Goal: Transaction & Acquisition: Purchase product/service

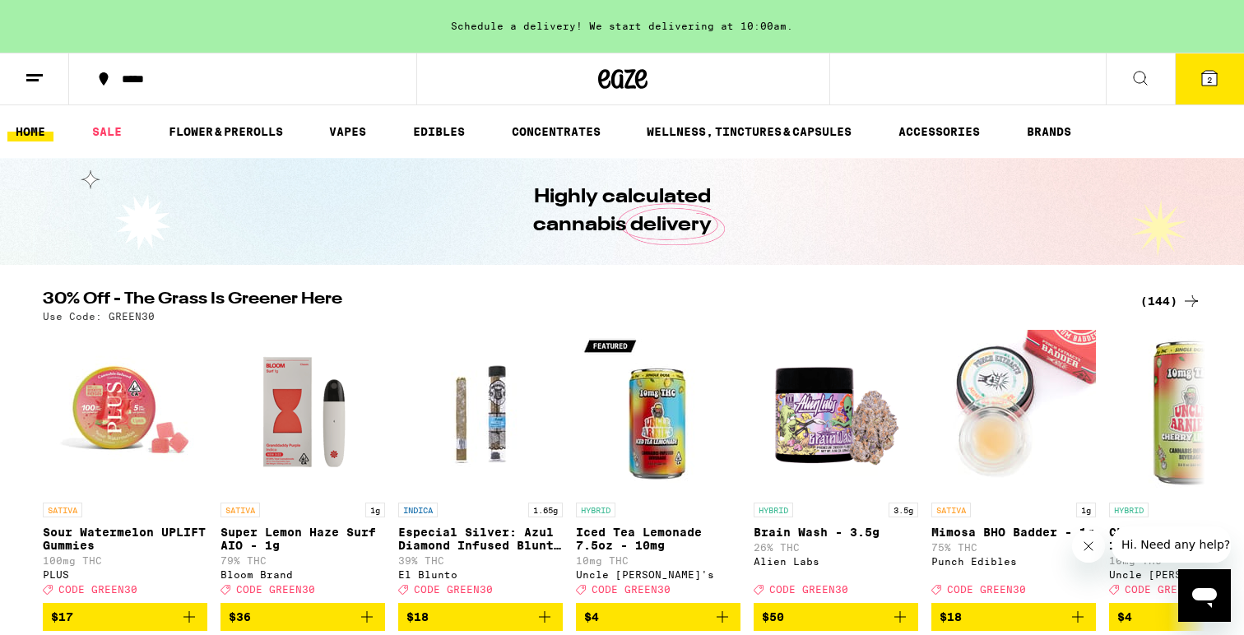
click at [1166, 302] on div "(144)" at bounding box center [1170, 301] width 61 height 20
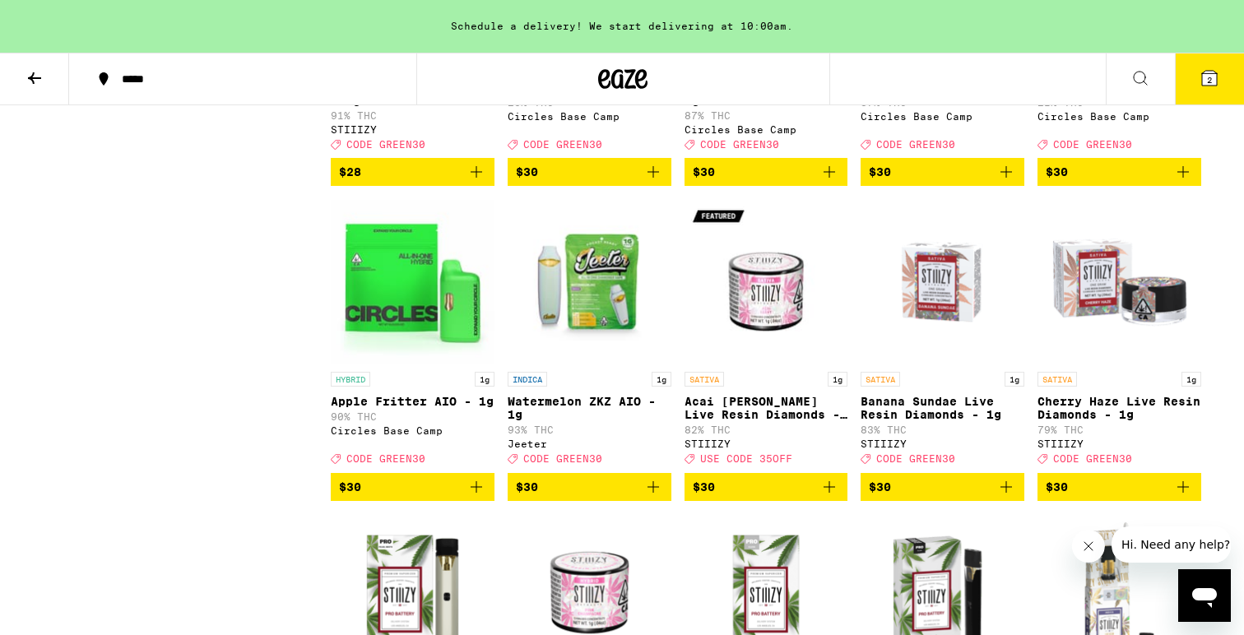
scroll to position [5143, 0]
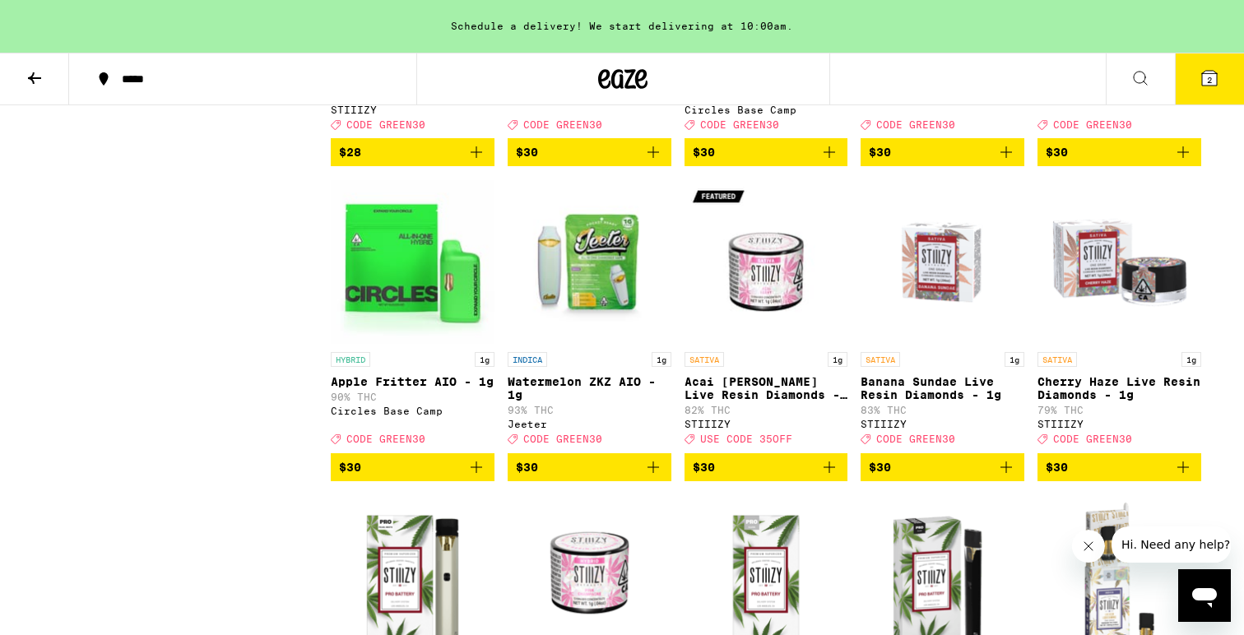
click at [828, 162] on icon "Add to bag" at bounding box center [829, 152] width 20 height 20
click at [1008, 162] on icon "Add to bag" at bounding box center [1006, 152] width 20 height 20
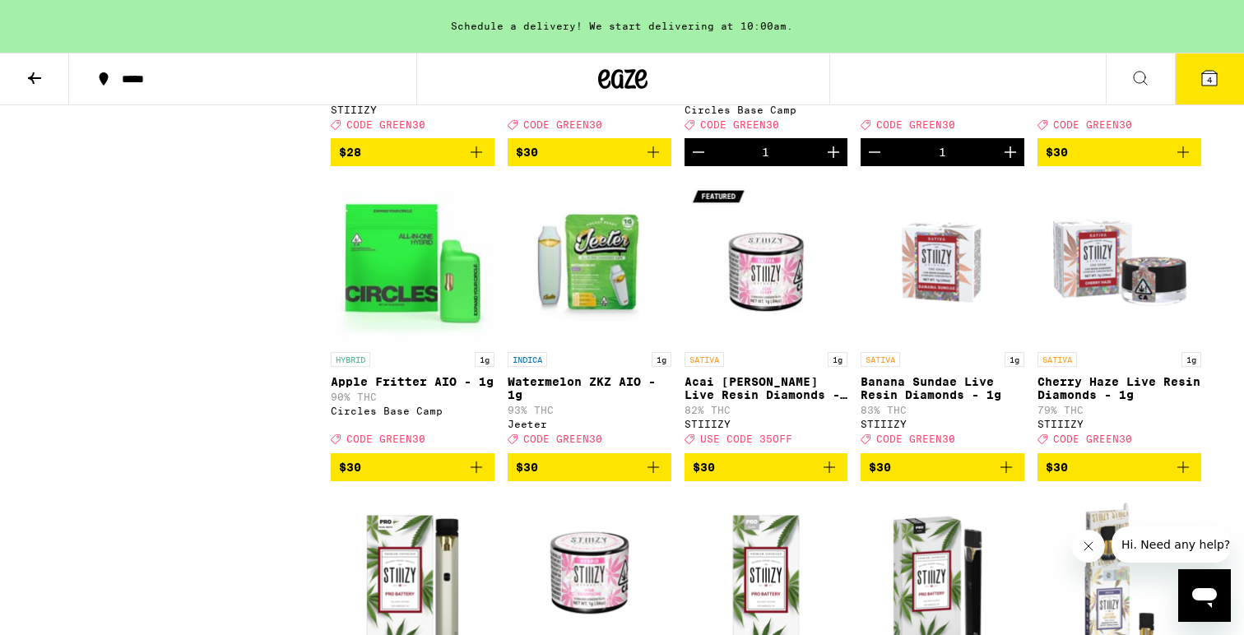
scroll to position [5236, 0]
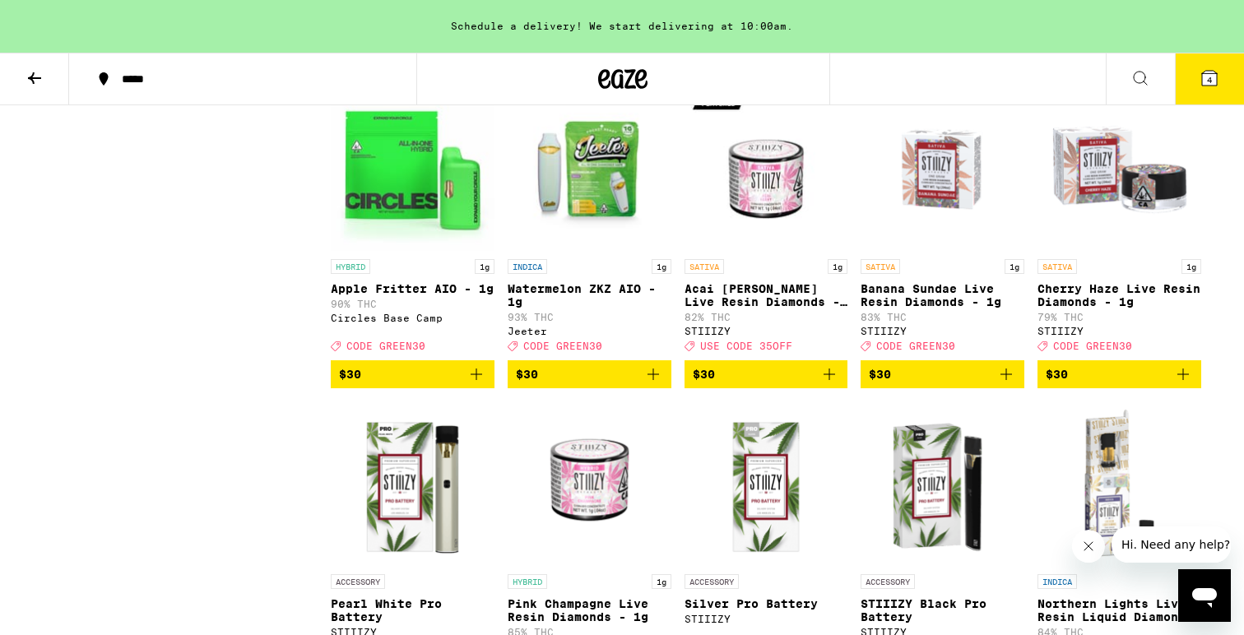
click at [484, 384] on icon "Add to bag" at bounding box center [476, 374] width 20 height 20
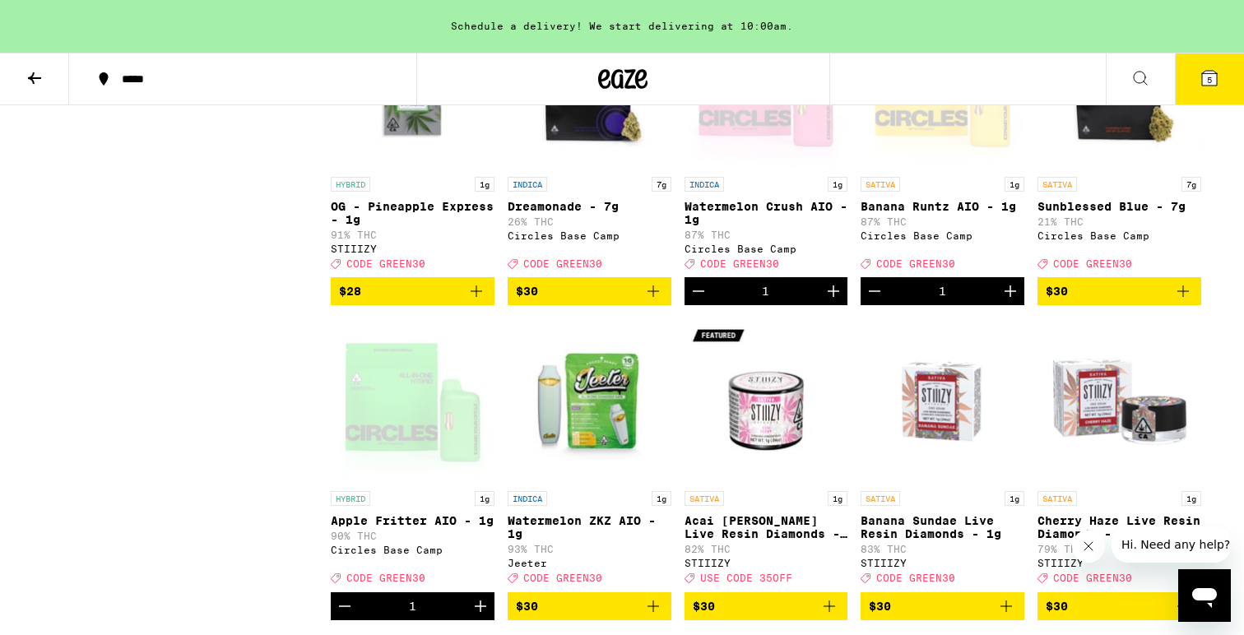
scroll to position [5002, 0]
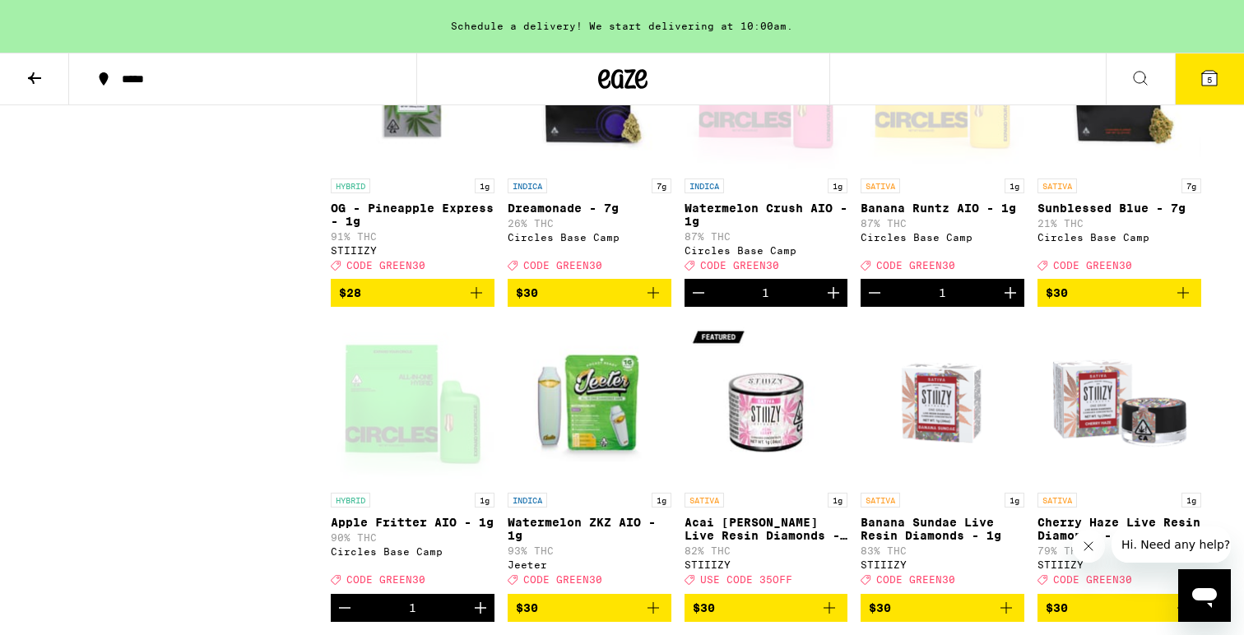
click at [1221, 82] on button "5" at bounding box center [1209, 78] width 69 height 51
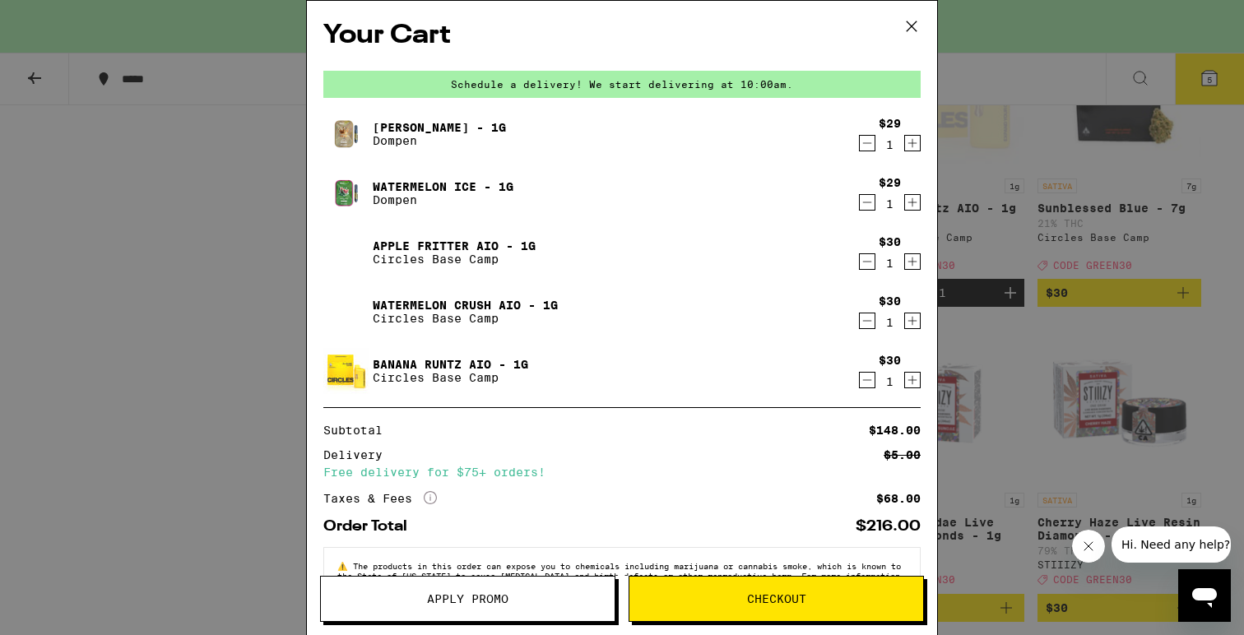
click at [865, 202] on icon "Decrement" at bounding box center [867, 202] width 9 height 0
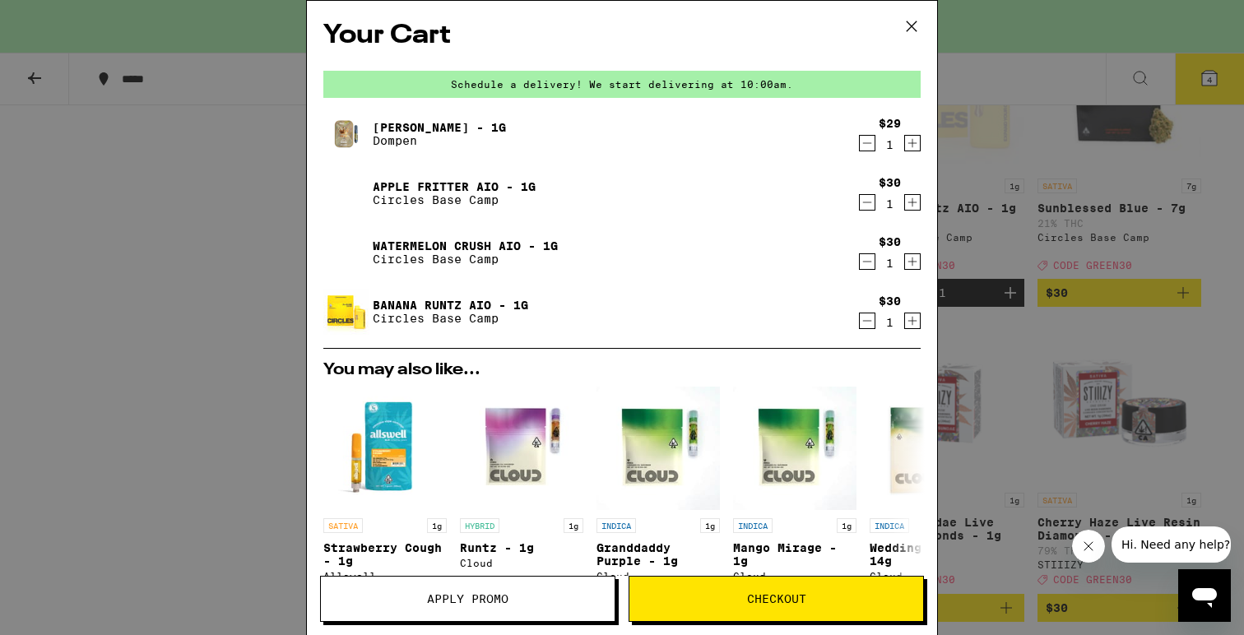
click at [869, 147] on icon "Decrement" at bounding box center [867, 143] width 15 height 20
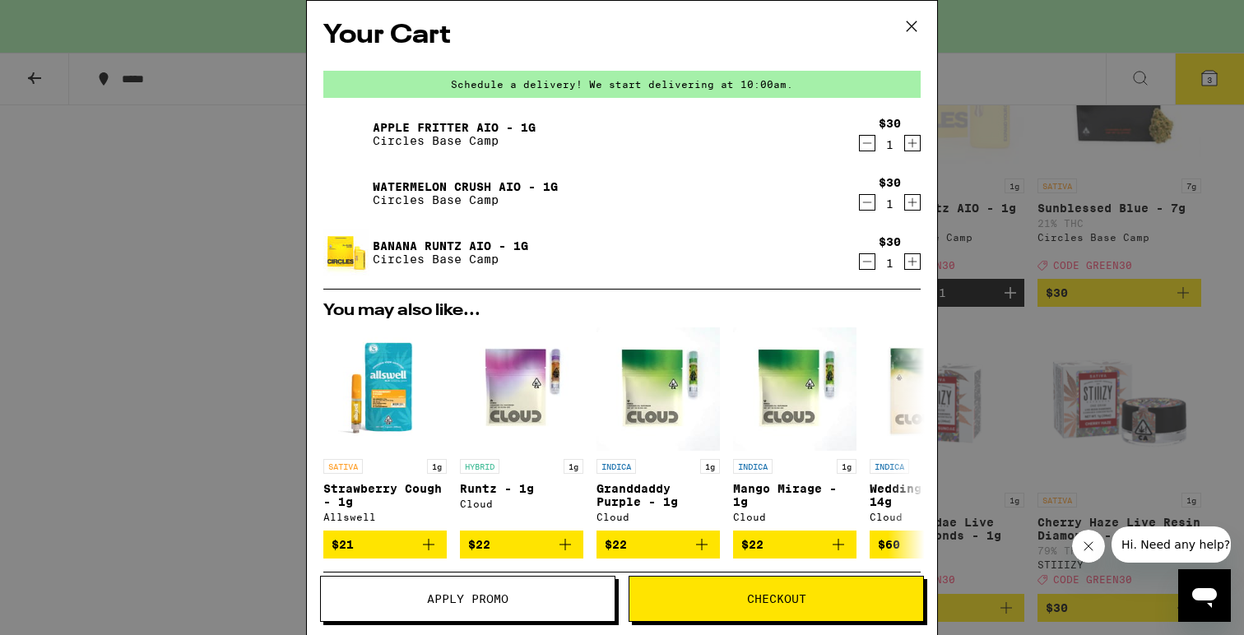
click at [984, 354] on div "Your Cart Schedule a delivery! We start delivering at 10:00am. Apple Fritter AI…" at bounding box center [622, 317] width 1244 height 635
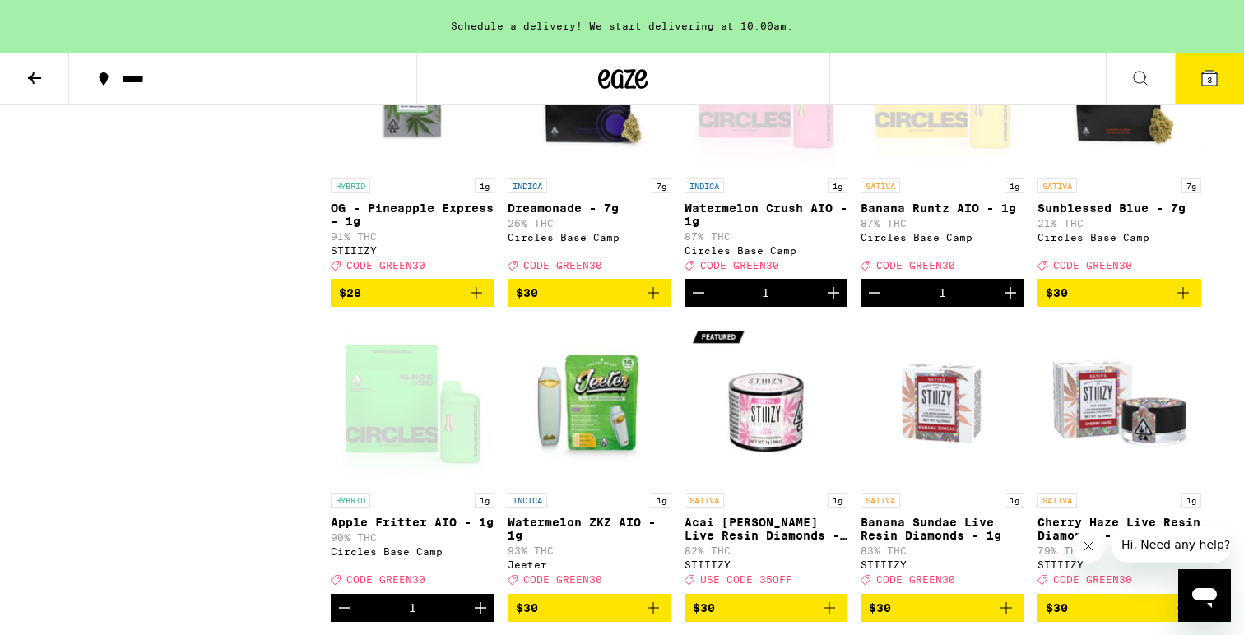
click at [936, 170] on div "Open page for Banana Runtz AIO - 1g from Circles Base Camp" at bounding box center [943, 88] width 164 height 165
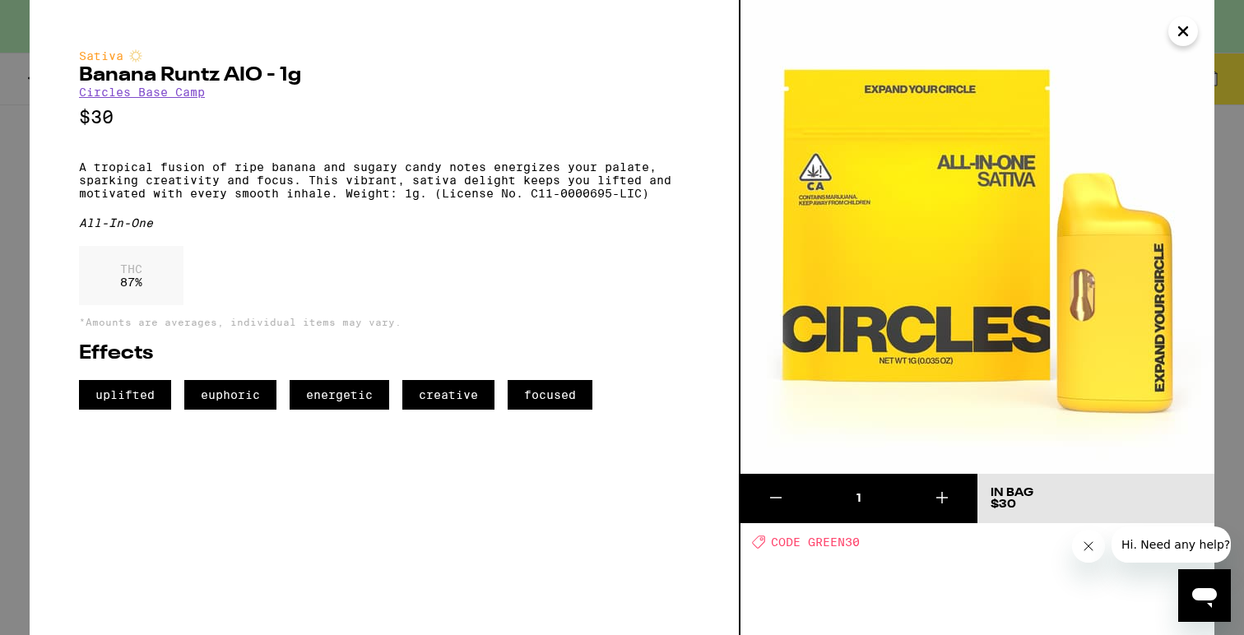
click at [1185, 35] on icon "Close" at bounding box center [1183, 31] width 20 height 25
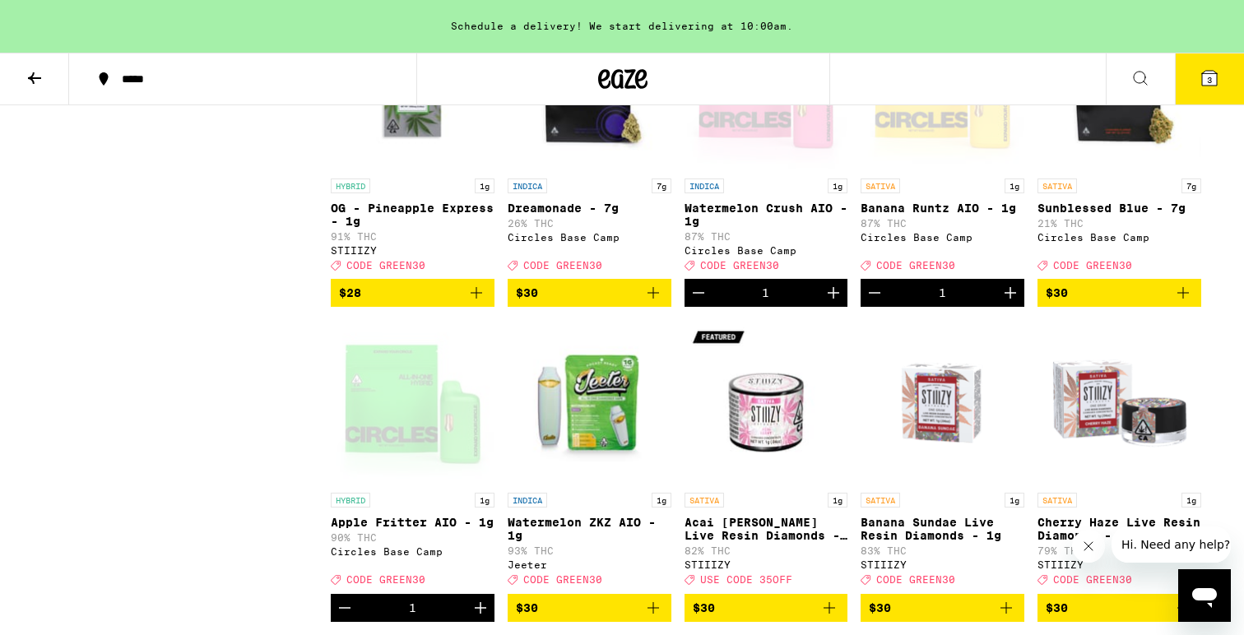
click at [1210, 87] on icon at bounding box center [1209, 78] width 20 height 20
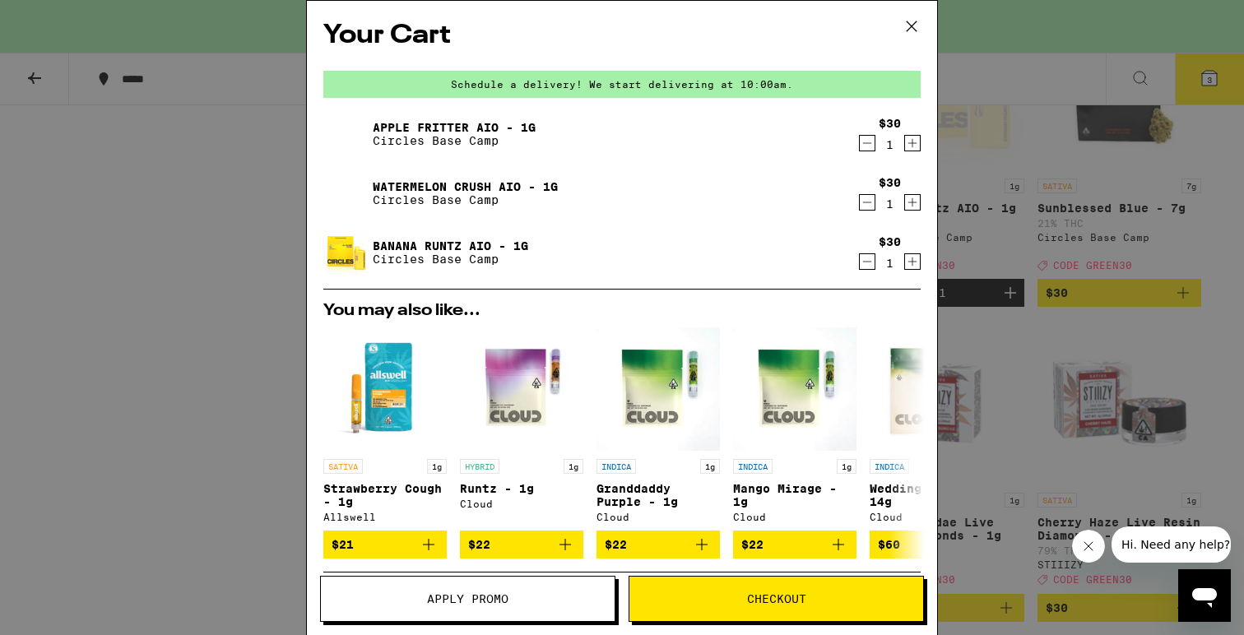
click at [563, 596] on span "Apply Promo" at bounding box center [468, 599] width 294 height 12
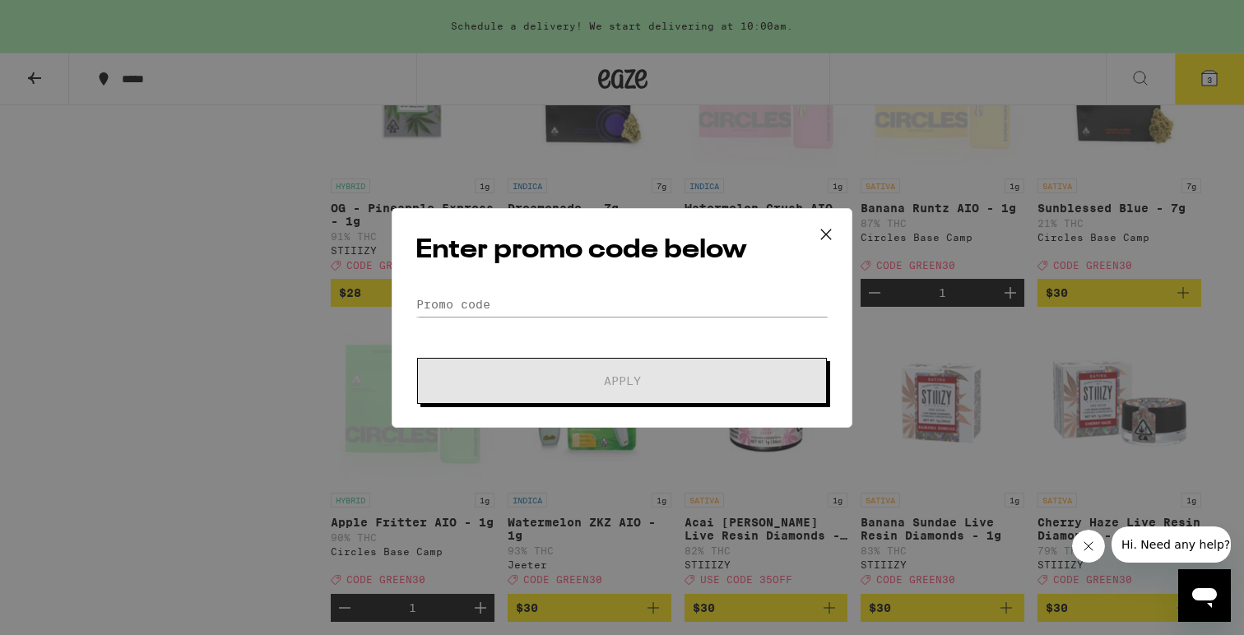
click at [568, 321] on form "Promo Code Apply" at bounding box center [621, 348] width 413 height 112
click at [568, 313] on input "Promo Code" at bounding box center [621, 304] width 413 height 25
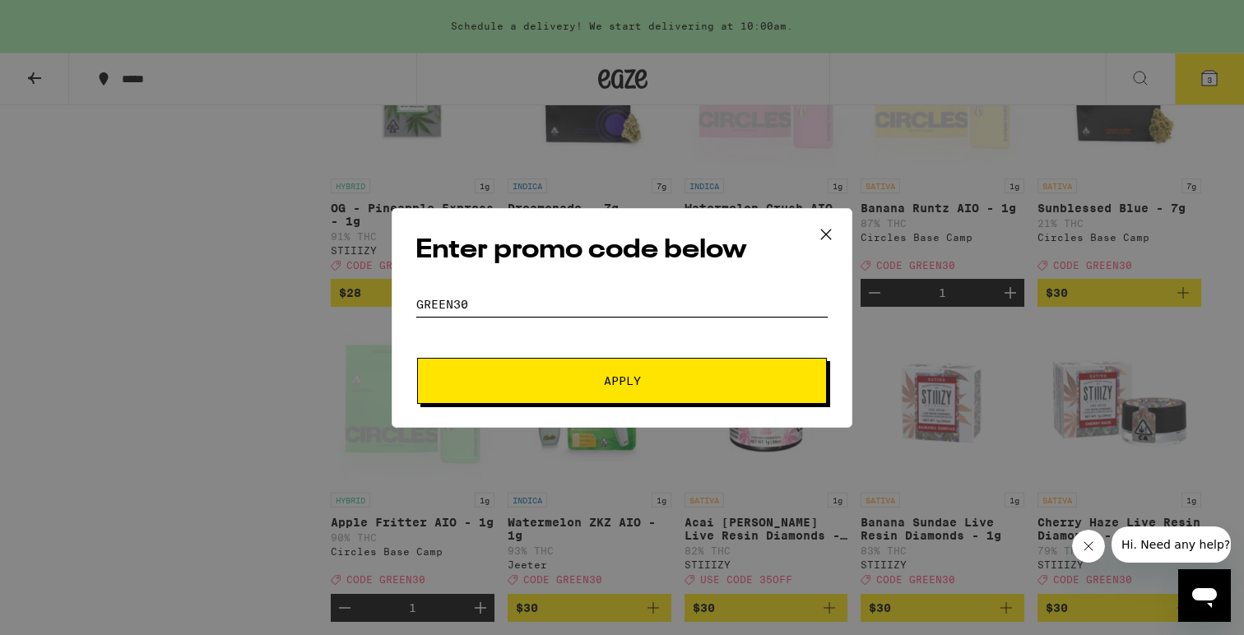
type input "green30"
click at [622, 380] on button "Apply" at bounding box center [622, 381] width 410 height 46
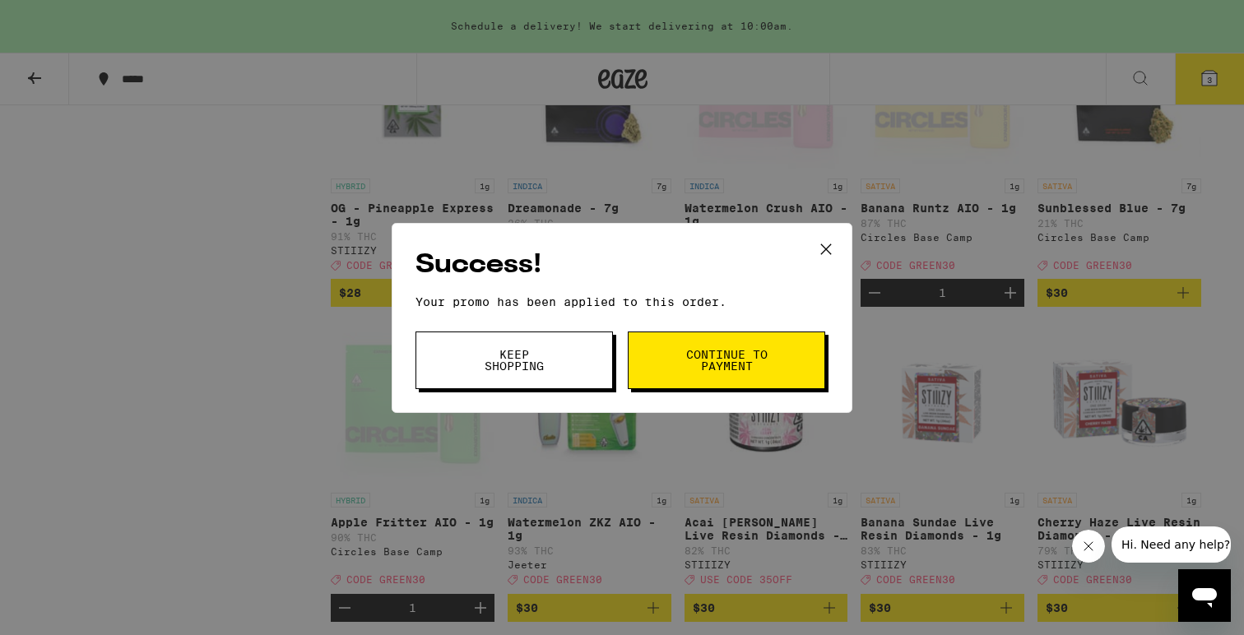
click at [822, 248] on icon at bounding box center [826, 249] width 25 height 25
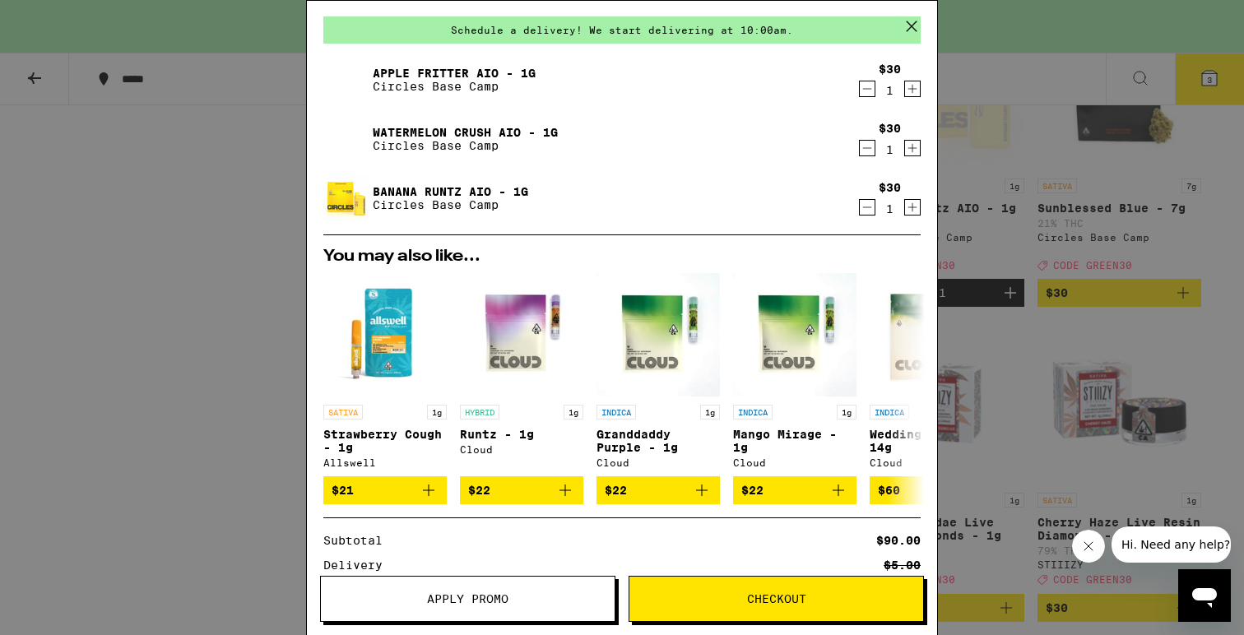
scroll to position [35, 0]
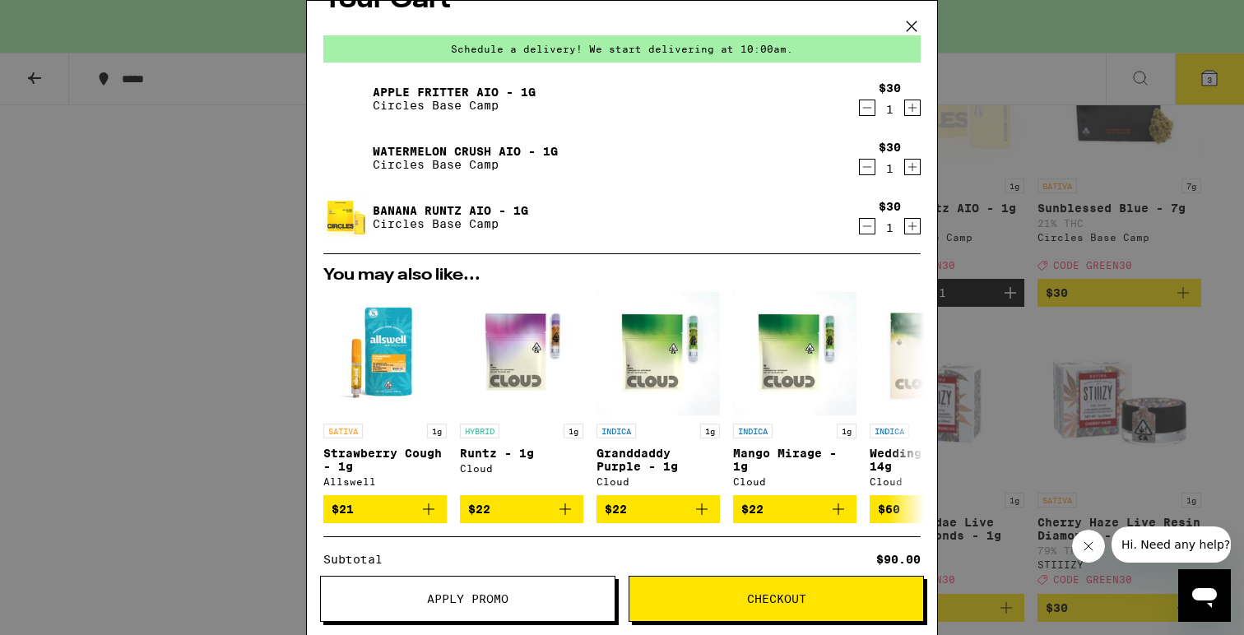
click at [910, 23] on icon at bounding box center [911, 26] width 25 height 25
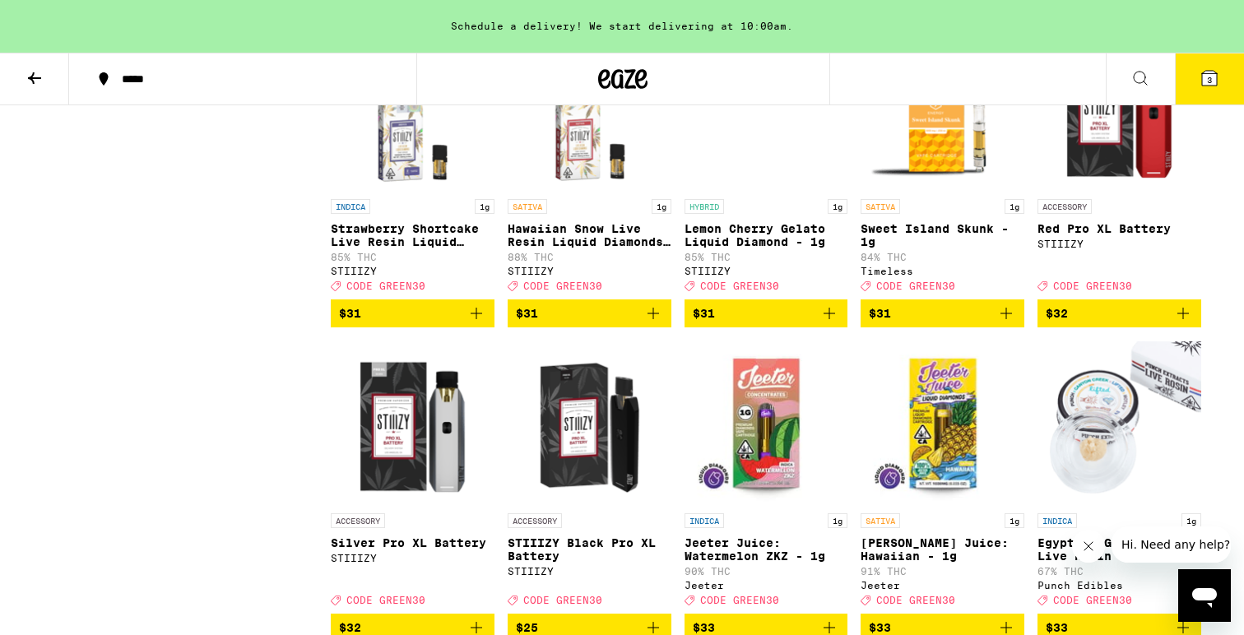
scroll to position [5928, 0]
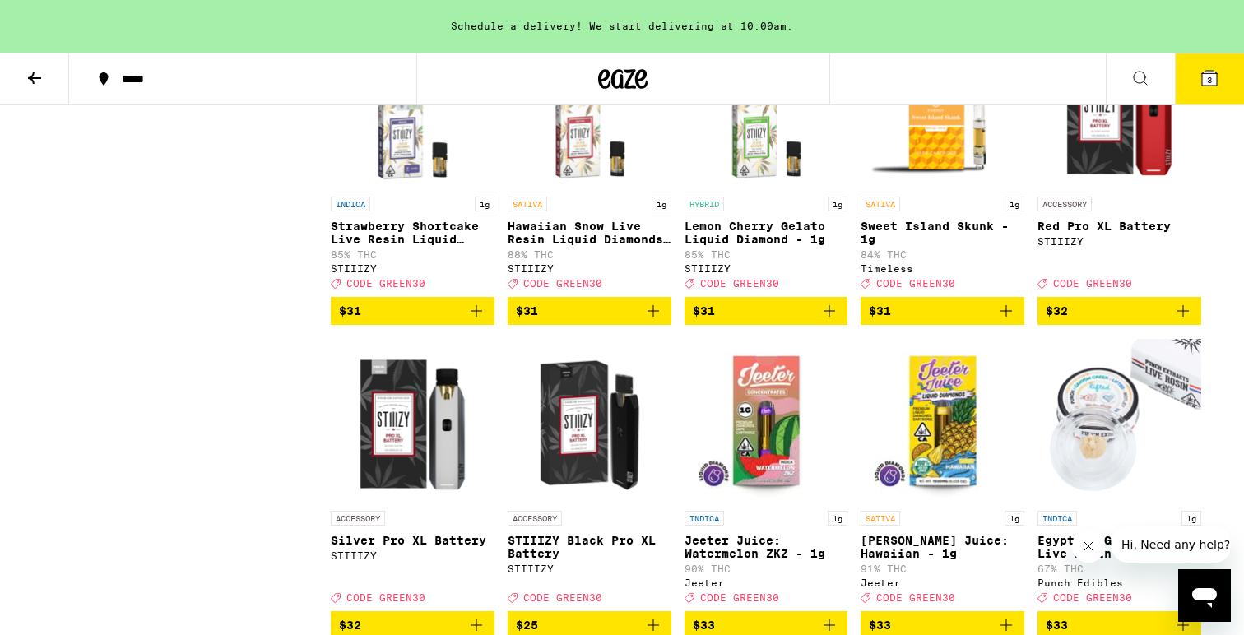
click at [833, 321] on icon "Add to bag" at bounding box center [829, 311] width 20 height 20
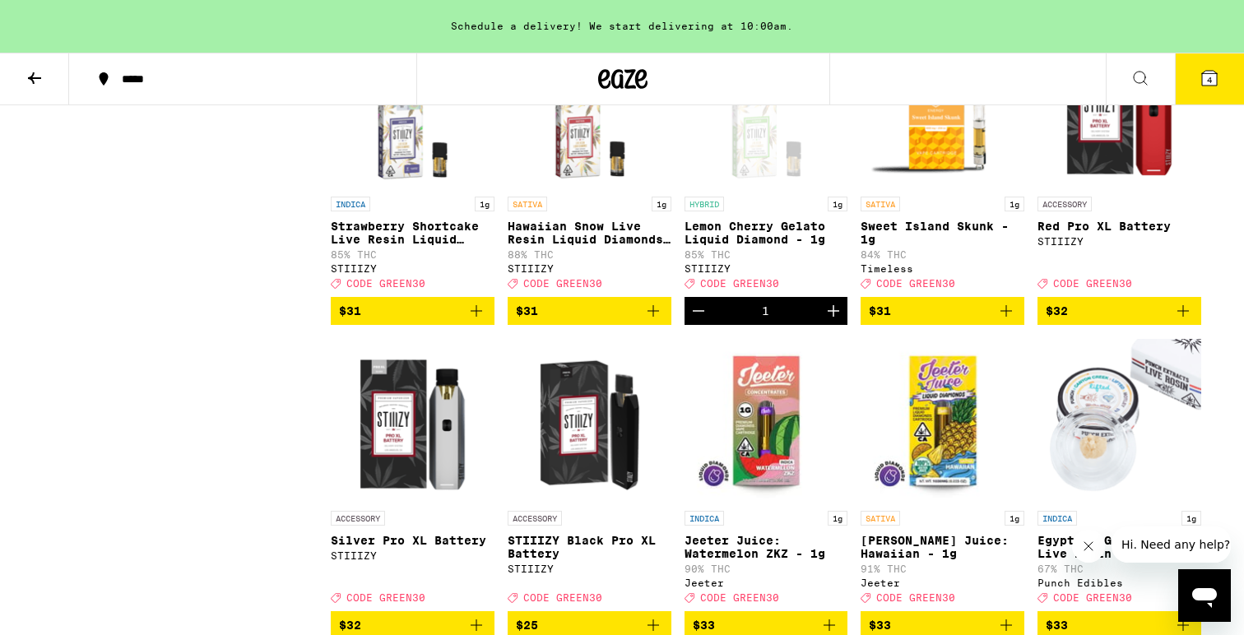
click at [657, 321] on icon "Add to bag" at bounding box center [653, 311] width 20 height 20
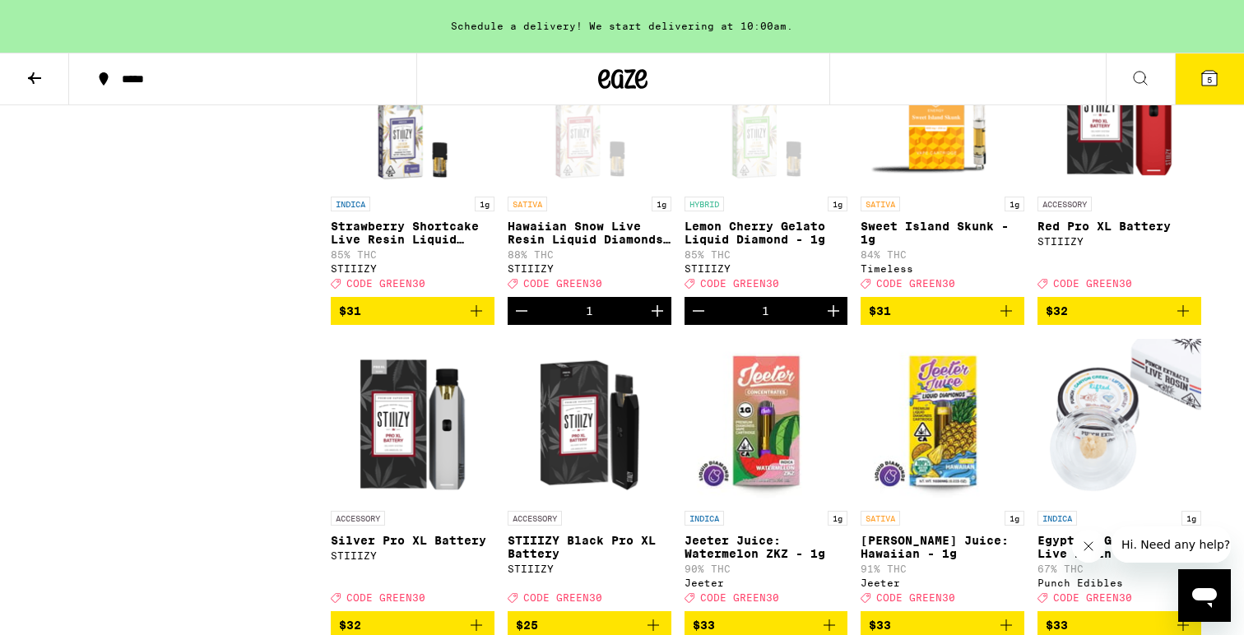
click at [477, 321] on icon "Add to bag" at bounding box center [476, 311] width 20 height 20
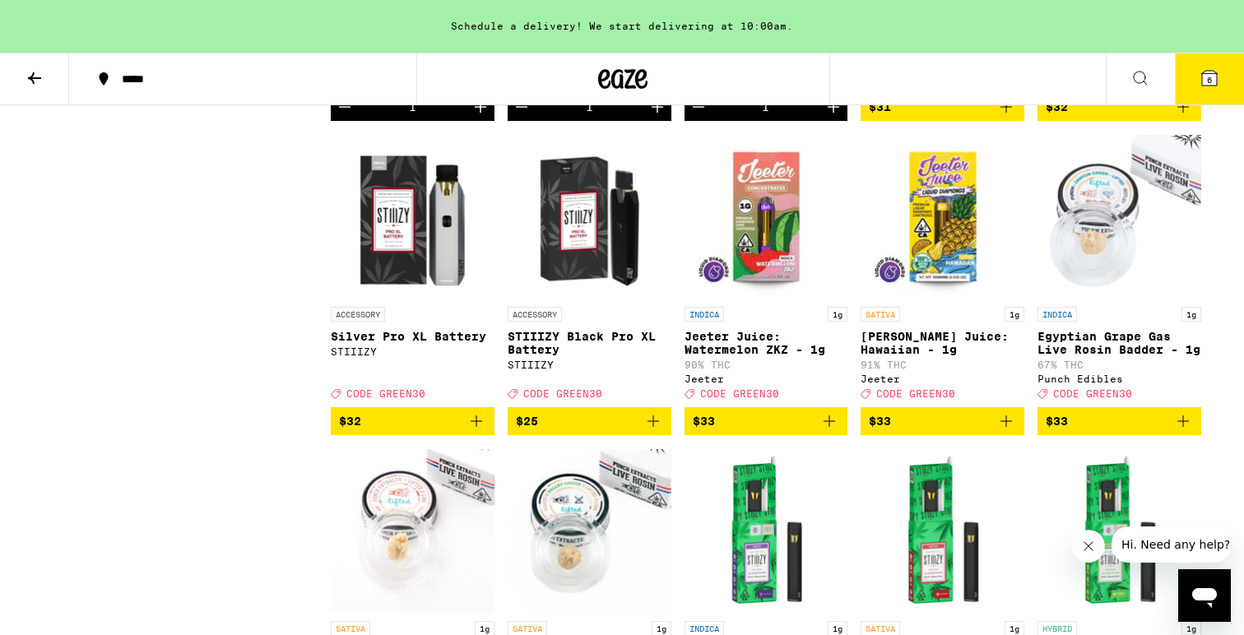
scroll to position [6134, 0]
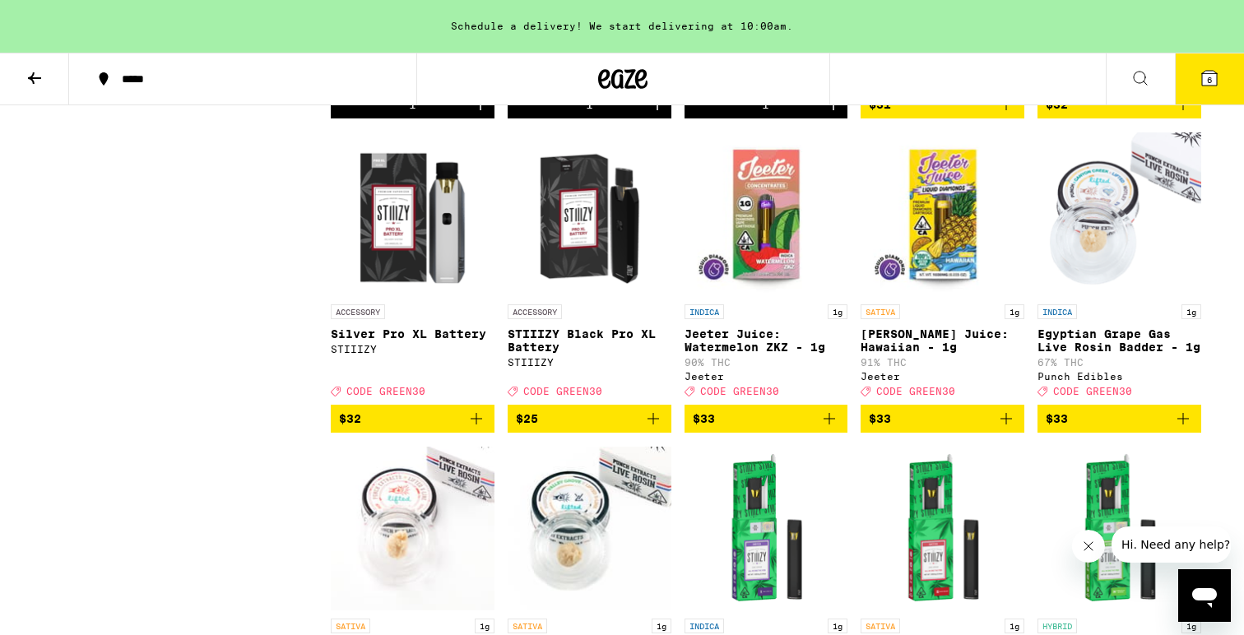
click at [597, 296] on img "Open page for STIIIZY Black Pro XL Battery from STIIIZY" at bounding box center [590, 214] width 164 height 165
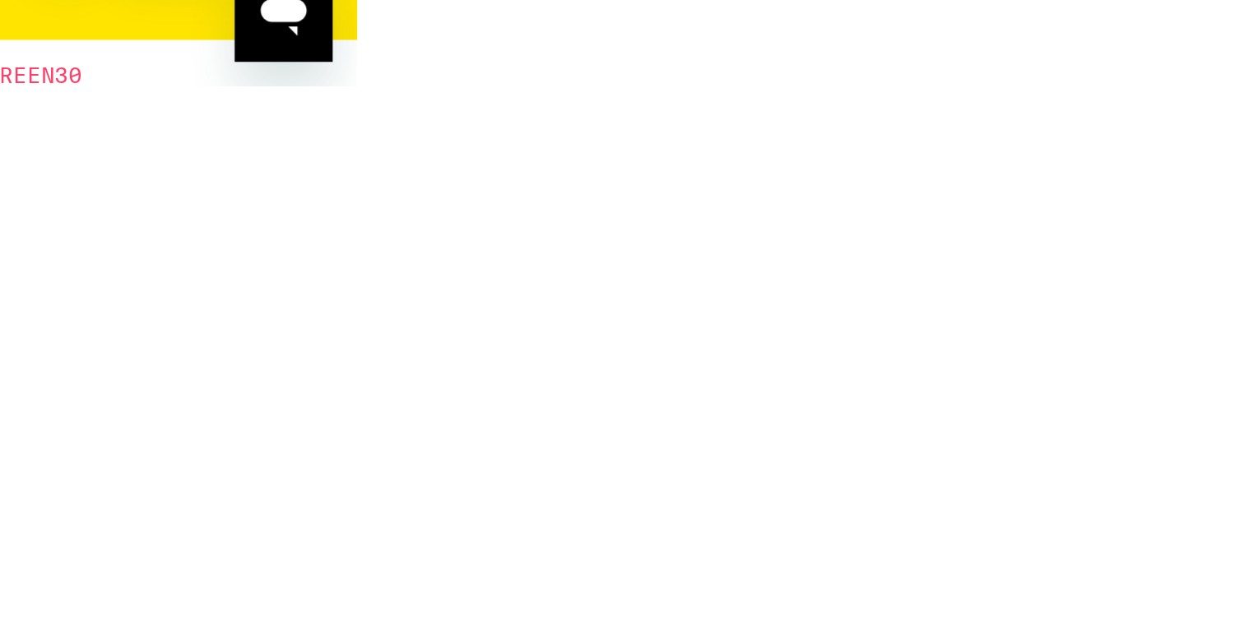
scroll to position [6132, 0]
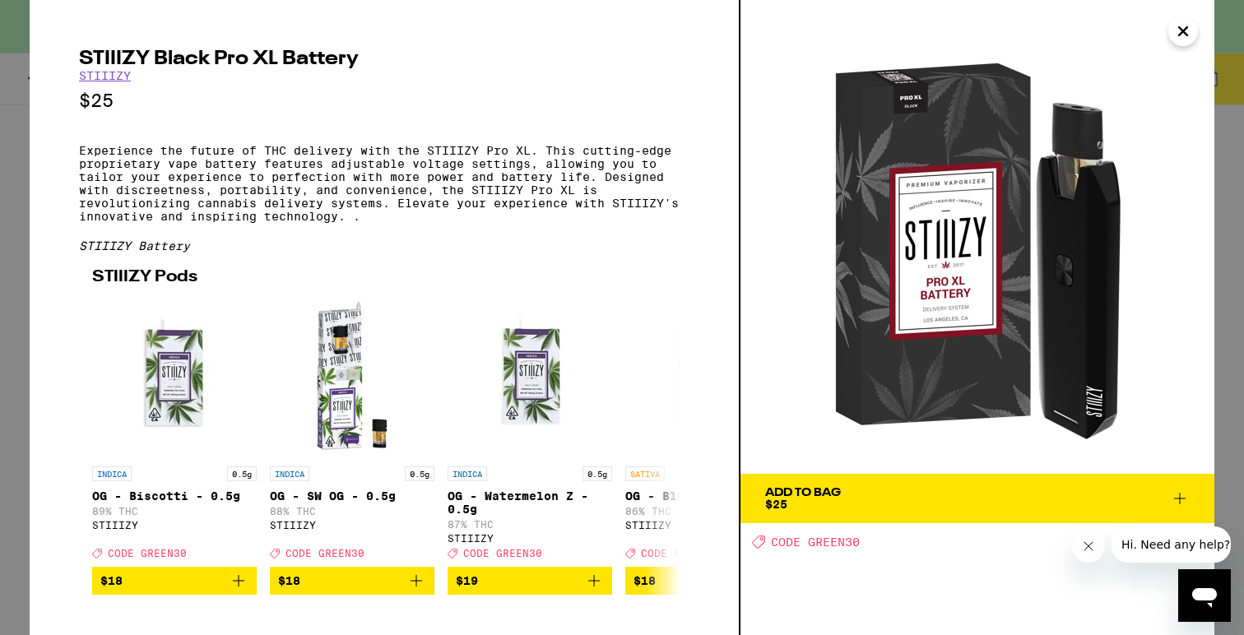
click at [1176, 32] on icon "Close" at bounding box center [1183, 31] width 20 height 25
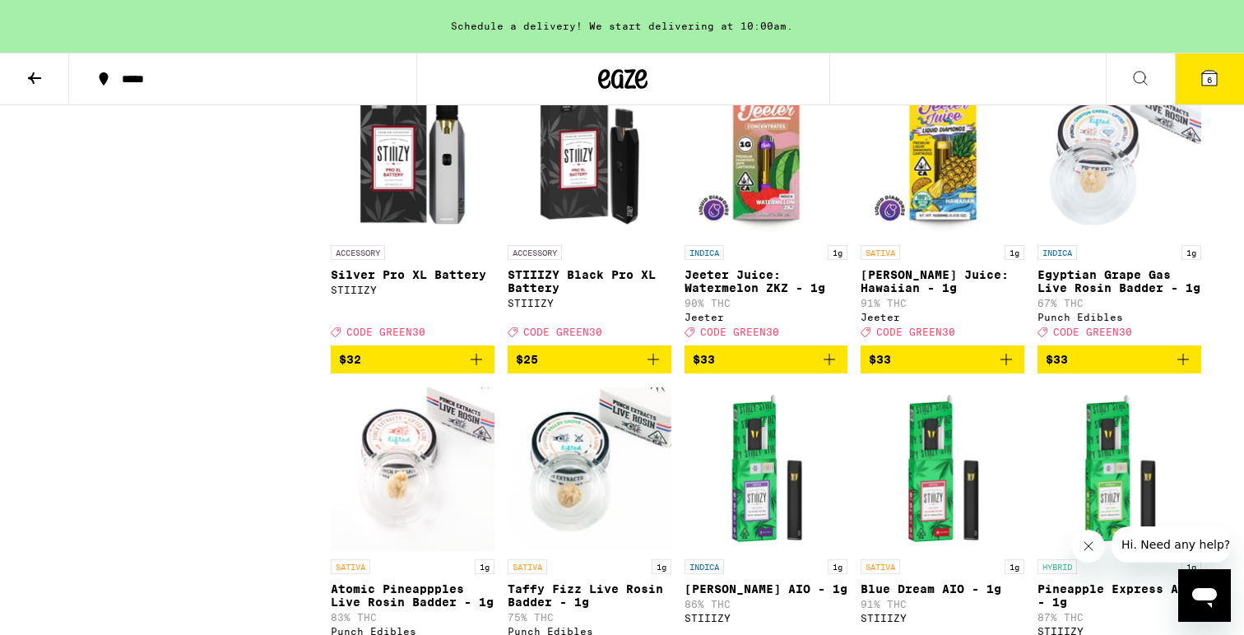
scroll to position [6195, 0]
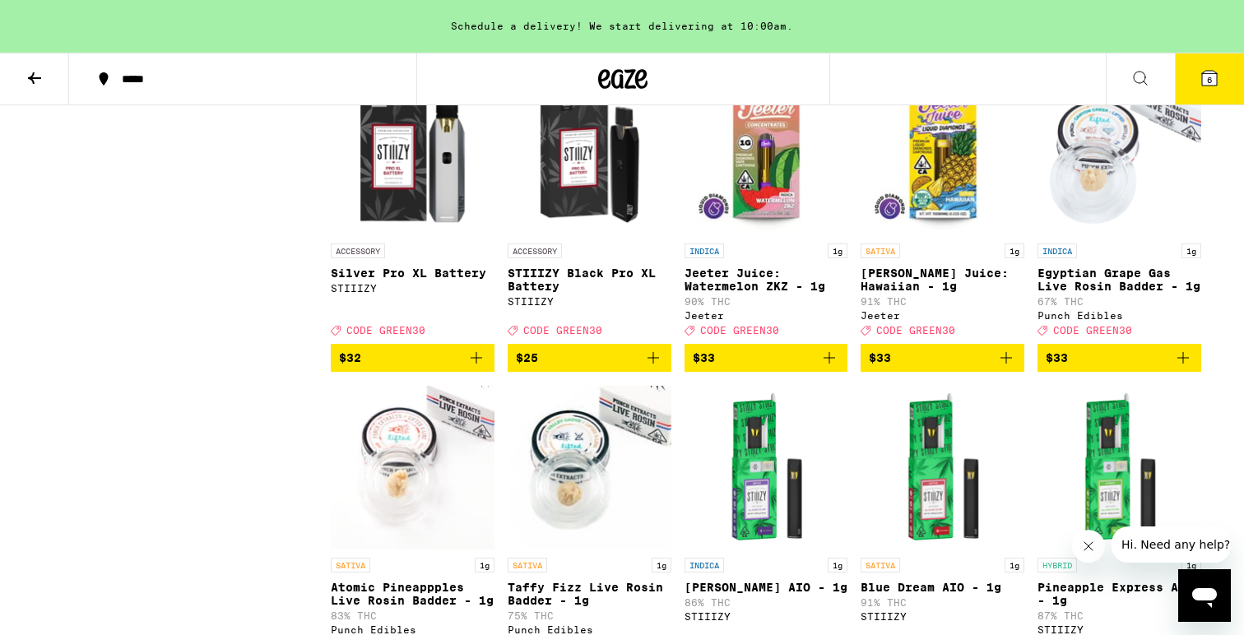
click at [721, 307] on p "90% THC" at bounding box center [766, 301] width 164 height 11
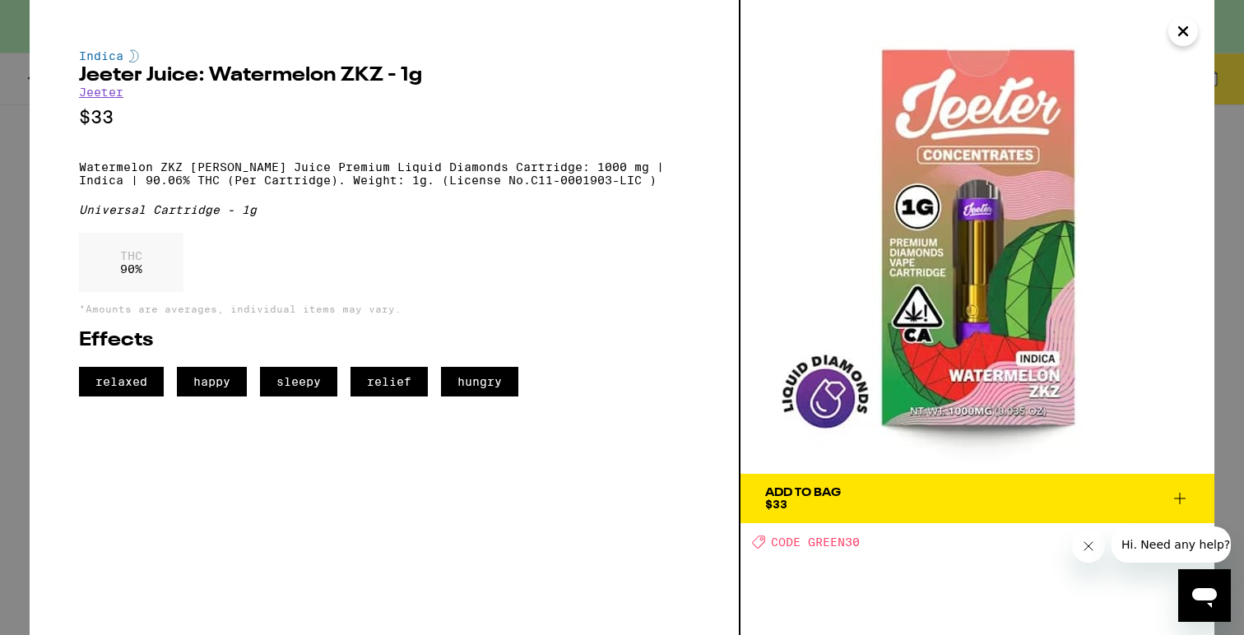
click at [1184, 24] on icon "Close" at bounding box center [1183, 31] width 20 height 25
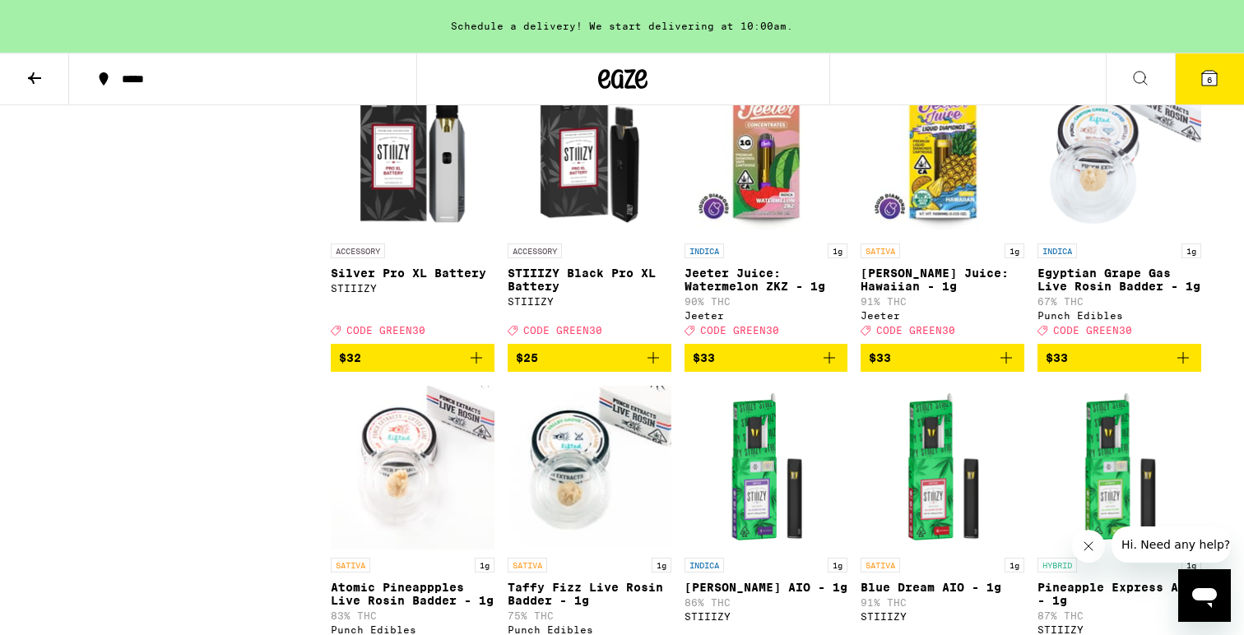
click at [635, 368] on span "$25" at bounding box center [589, 358] width 147 height 20
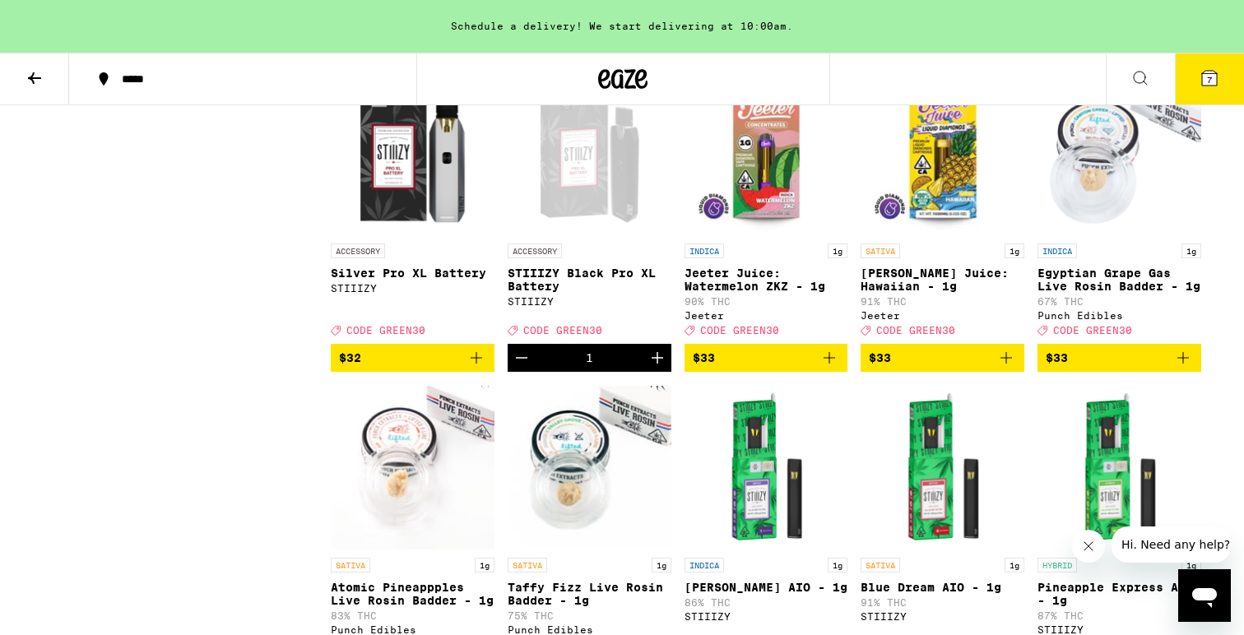
click at [1223, 76] on button "7" at bounding box center [1209, 78] width 69 height 51
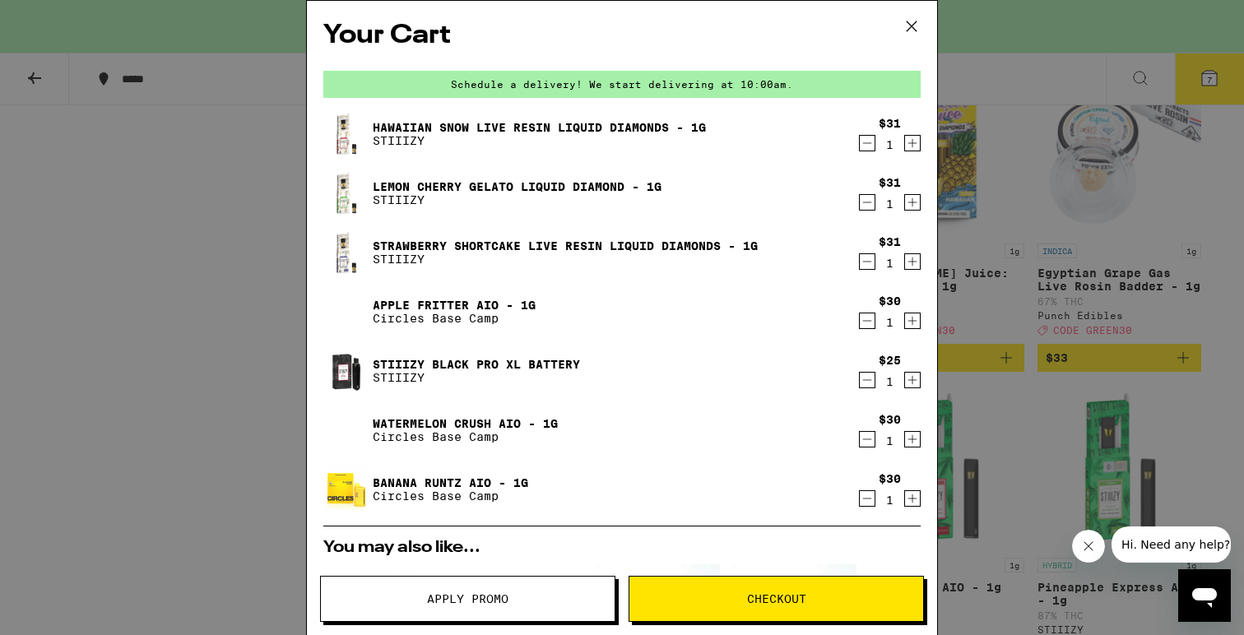
click at [865, 328] on icon "Decrement" at bounding box center [867, 321] width 15 height 20
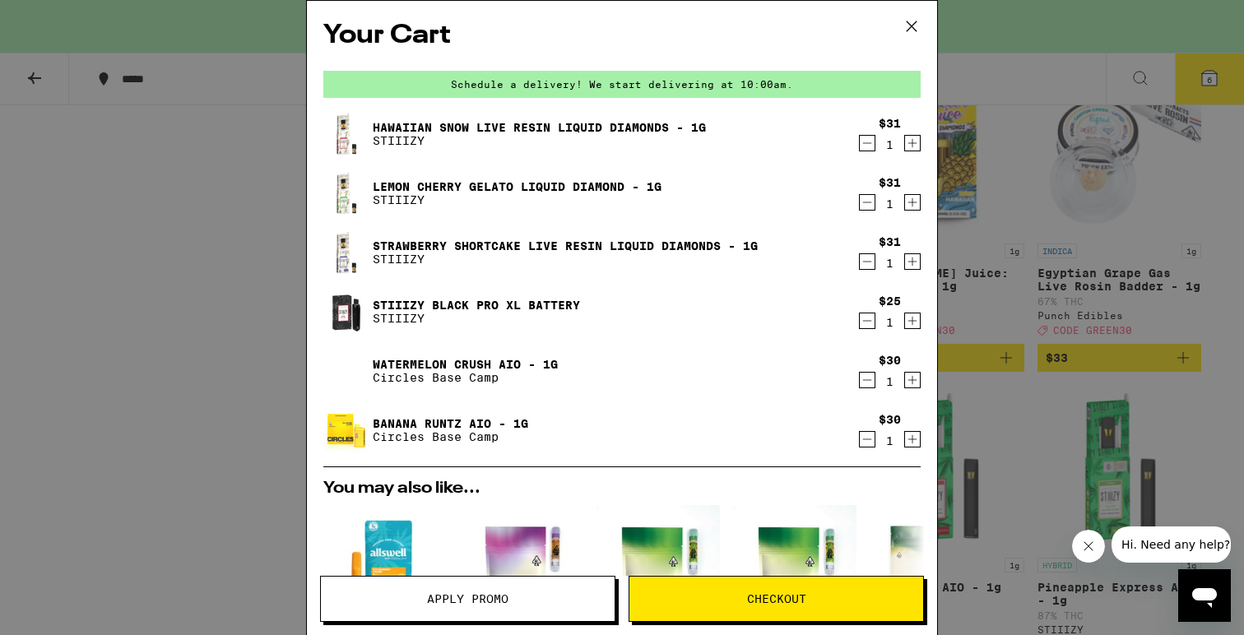
click at [865, 383] on icon "Decrement" at bounding box center [867, 380] width 15 height 20
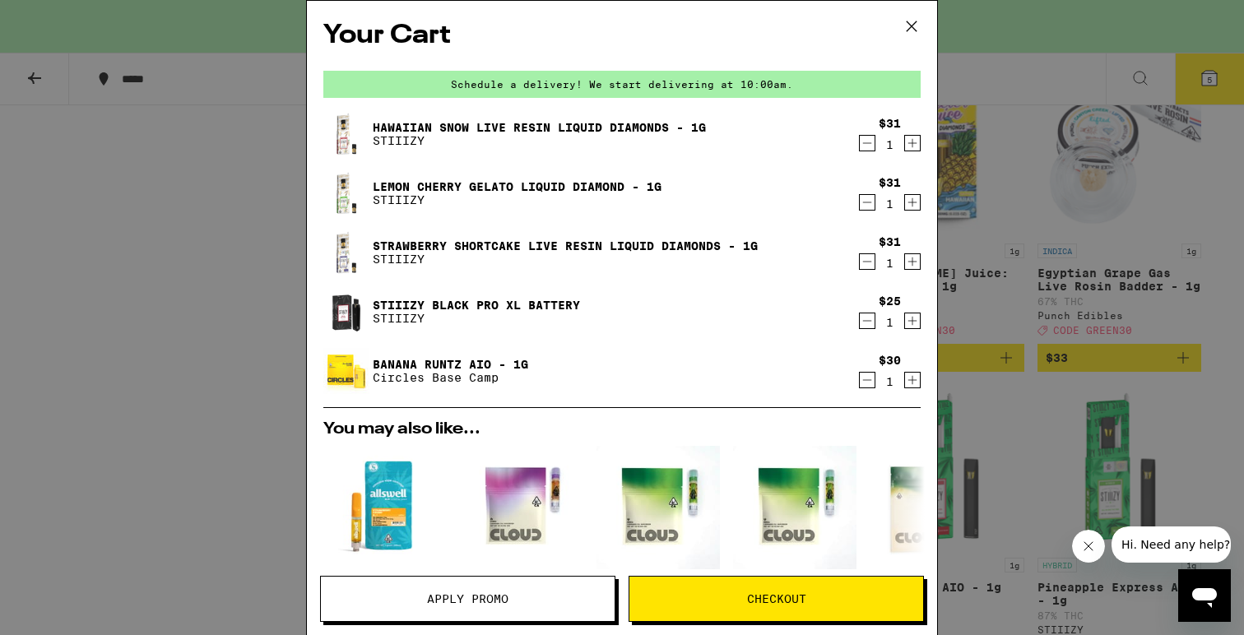
click at [865, 383] on icon "Decrement" at bounding box center [867, 380] width 15 height 20
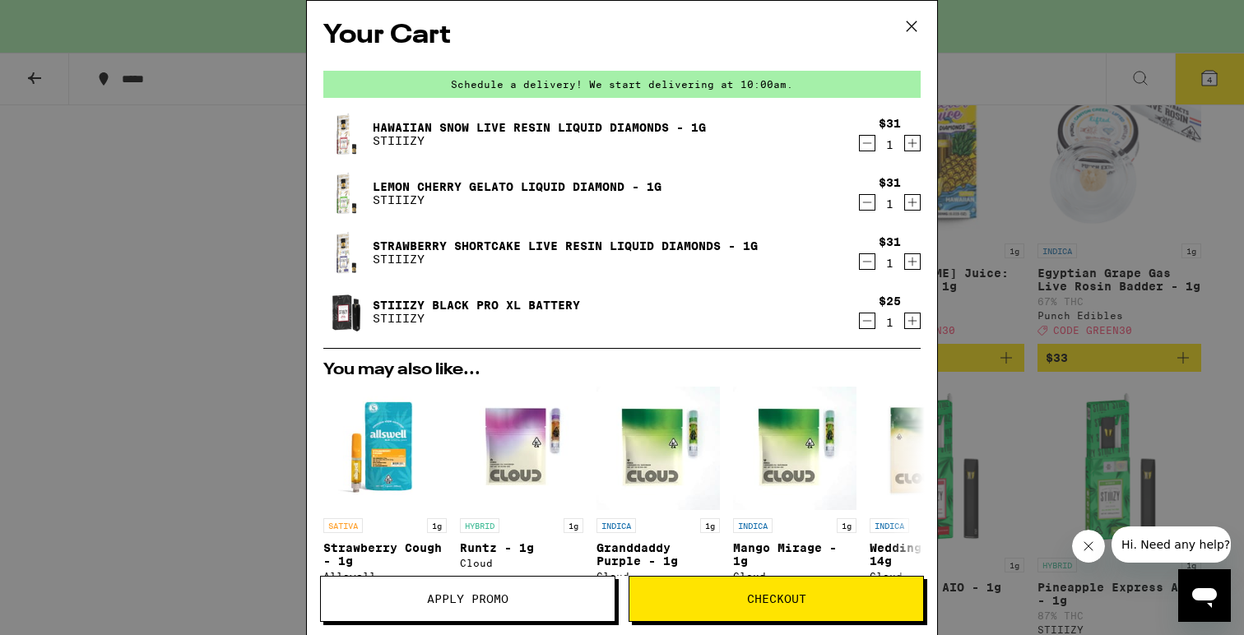
click at [1081, 173] on div "Your Cart Schedule a delivery! We start delivering at 10:00am. Hawaiian Snow Li…" at bounding box center [622, 317] width 1244 height 635
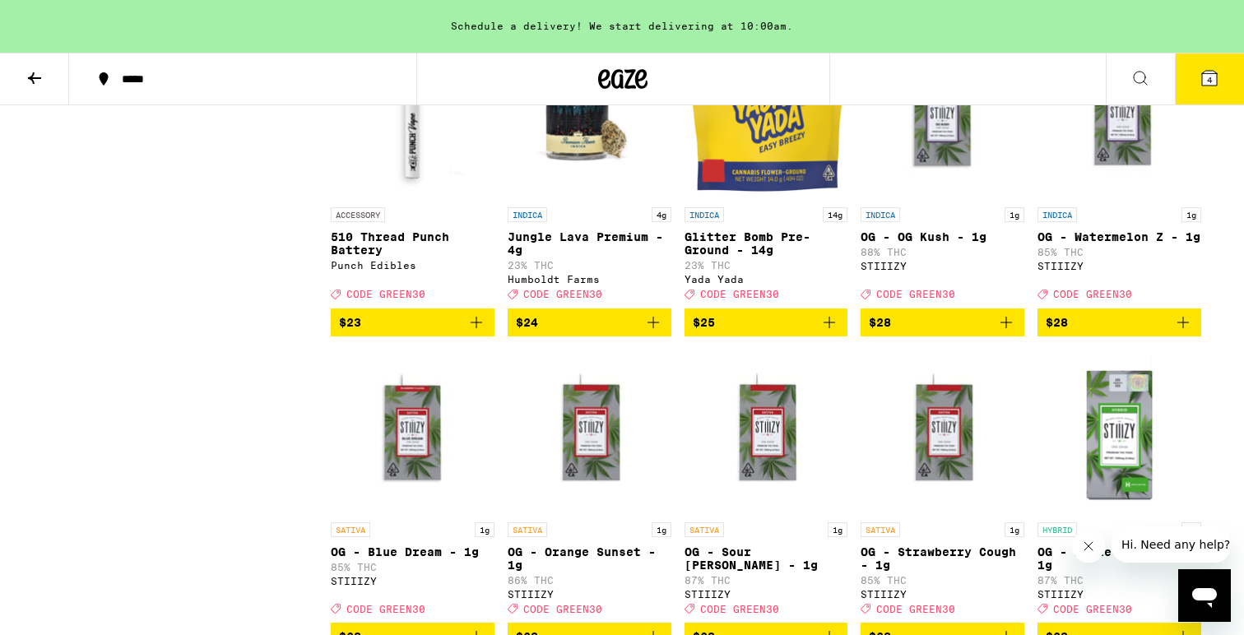
scroll to position [4330, 0]
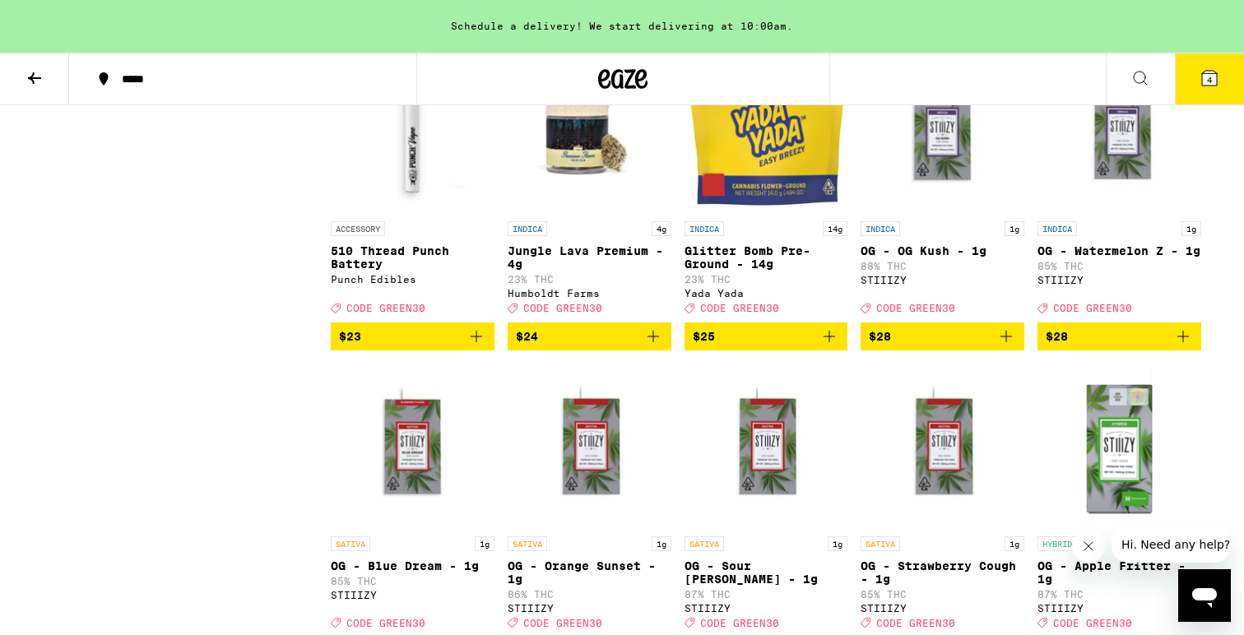
click at [1006, 342] on icon "Add to bag" at bounding box center [1006, 337] width 12 height 12
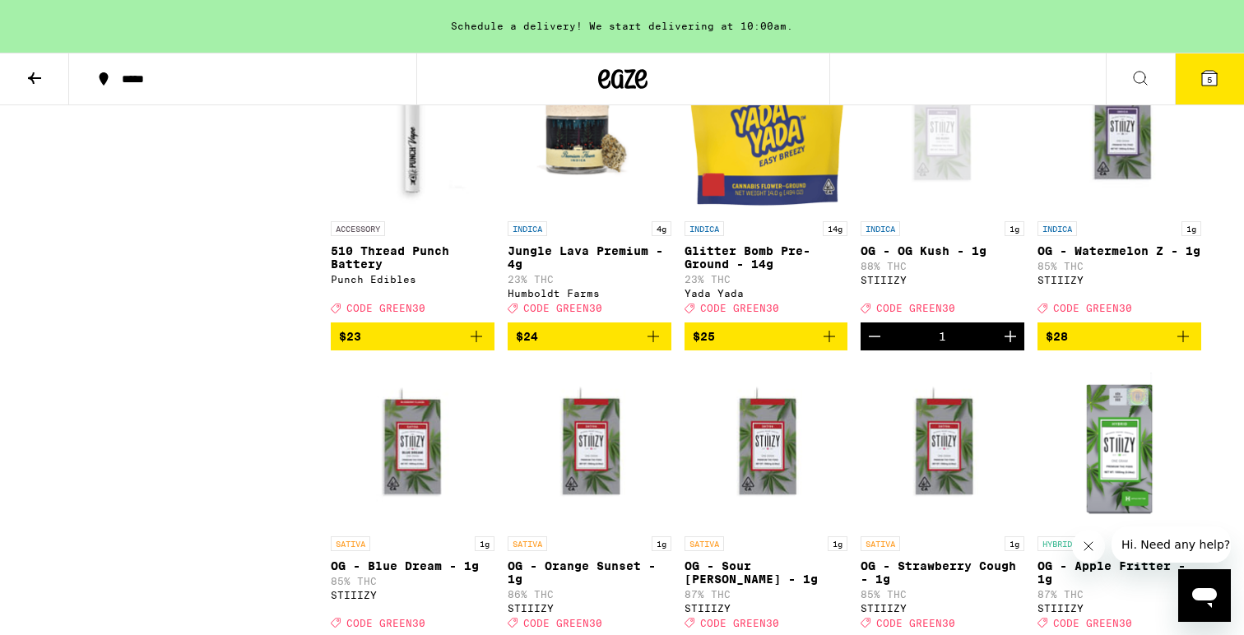
click at [1229, 70] on button "5" at bounding box center [1209, 78] width 69 height 51
